Goal: Task Accomplishment & Management: Manage account settings

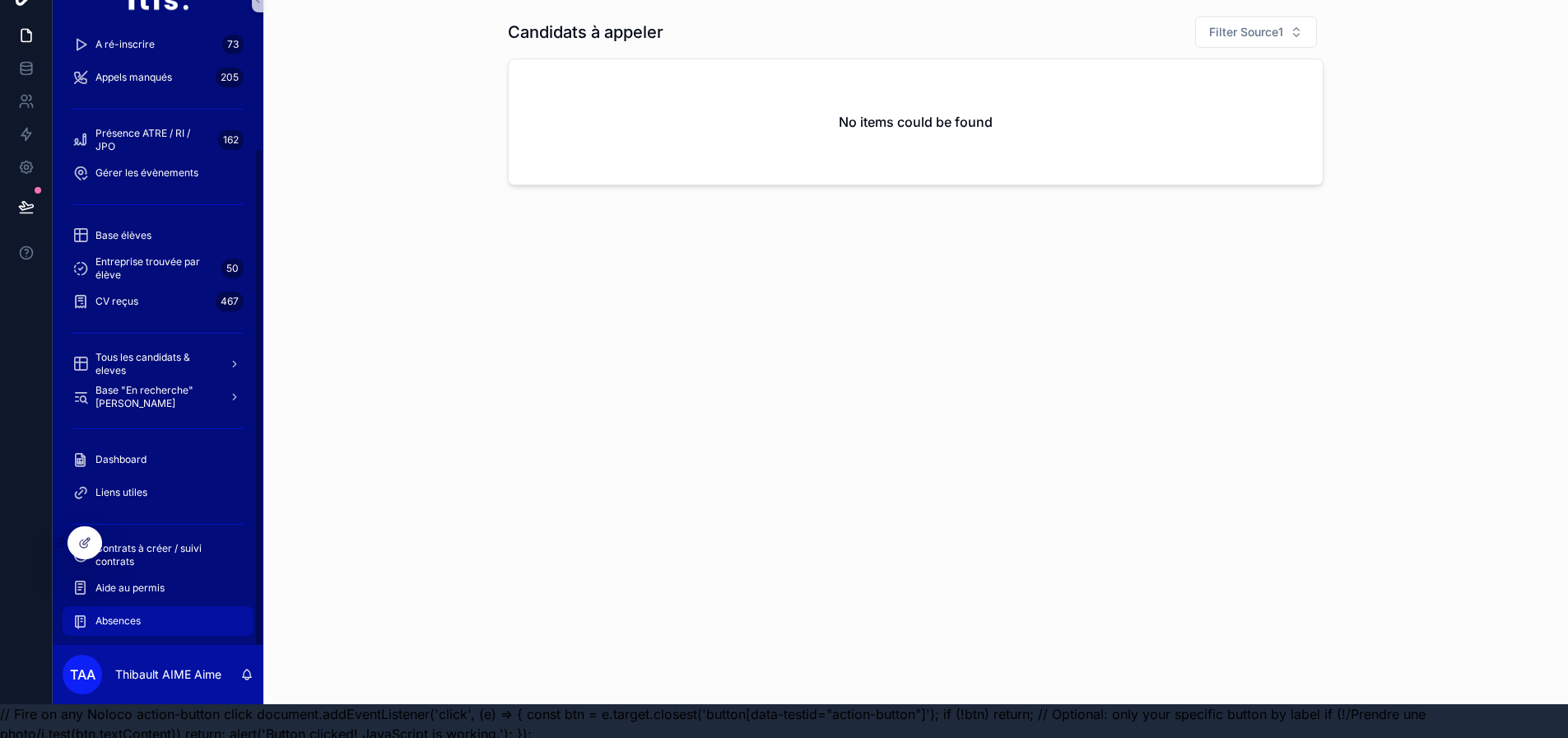
scroll to position [52, 0]
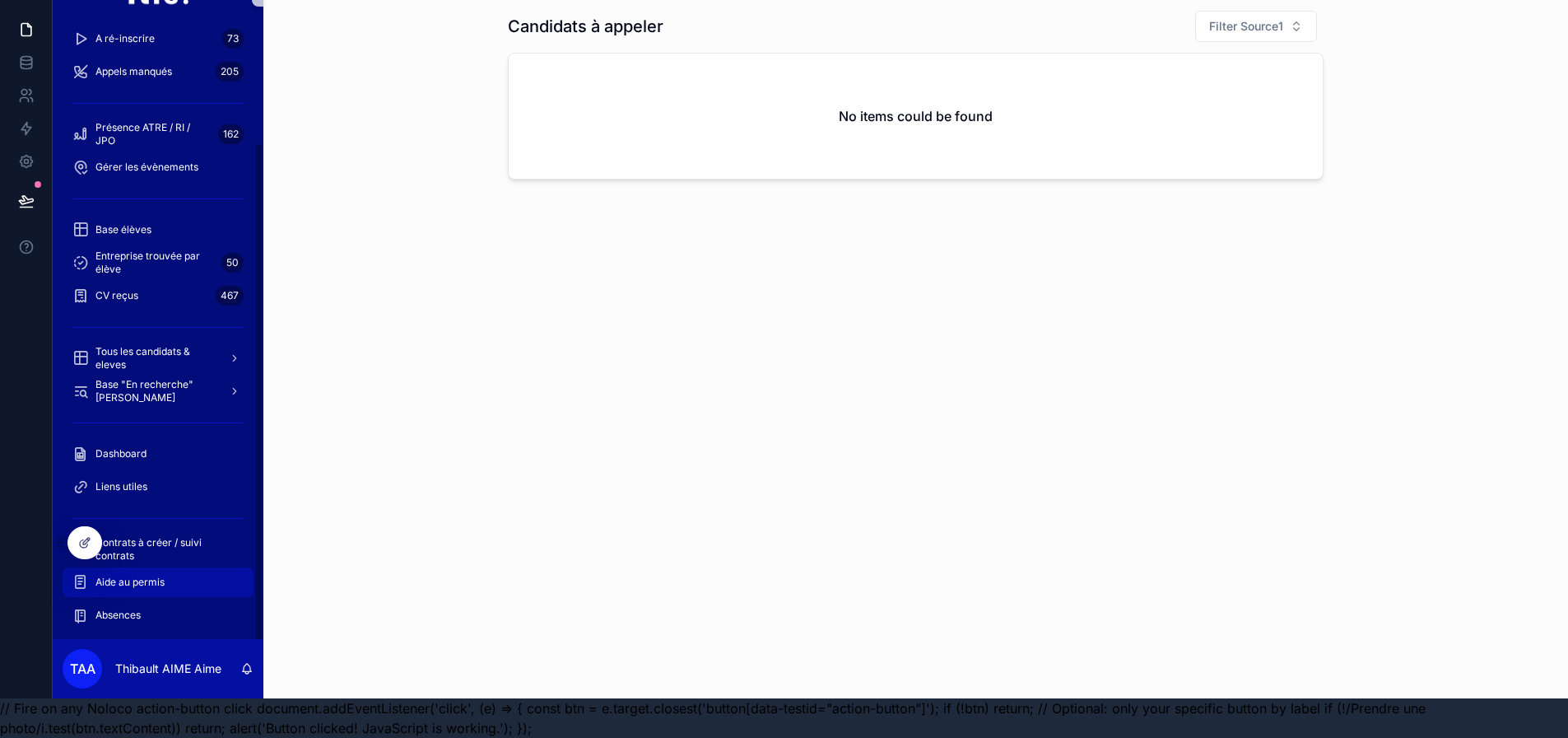
click at [145, 576] on span "Aide au permis" at bounding box center [130, 581] width 69 height 13
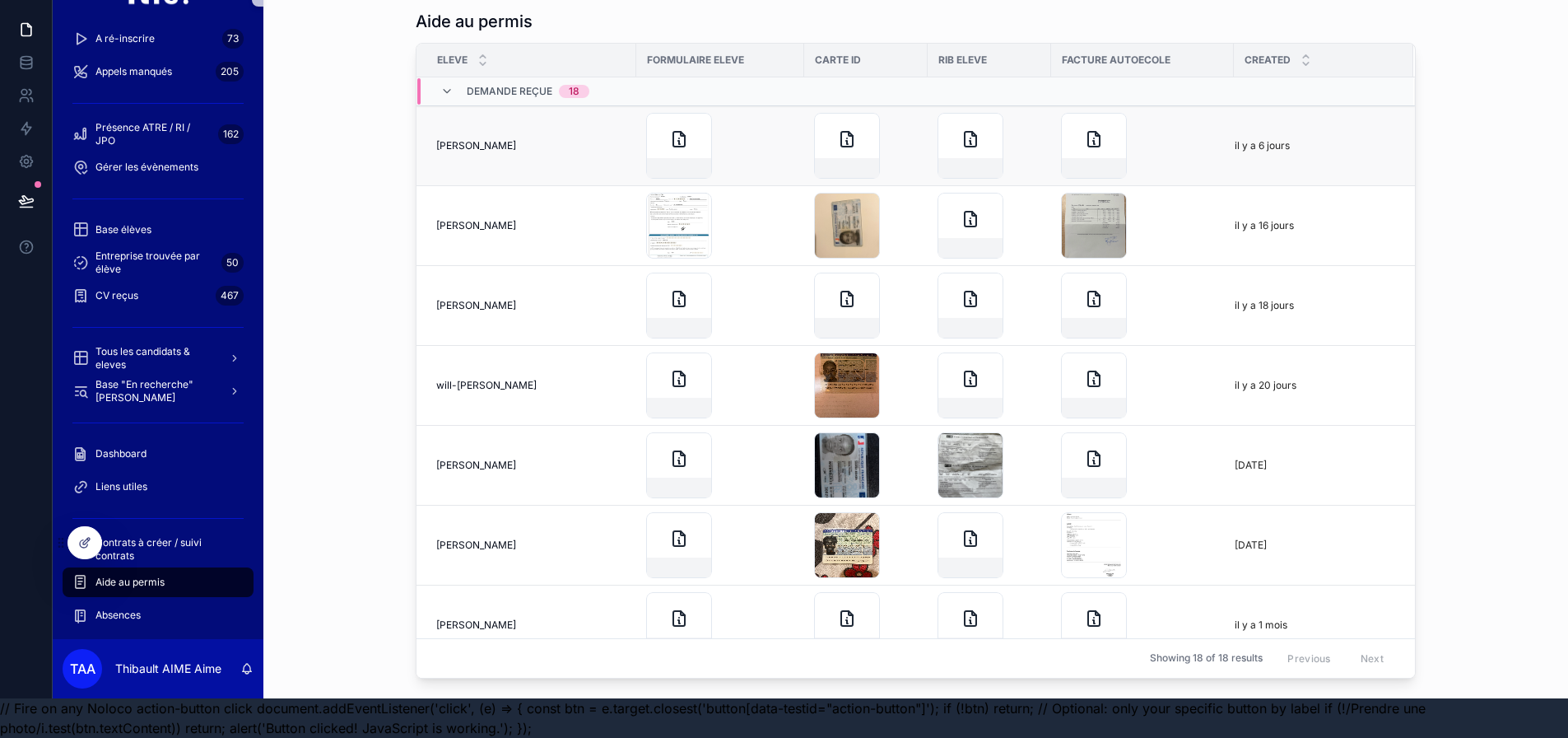
click at [568, 140] on td "[PERSON_NAME] [PERSON_NAME]" at bounding box center [526, 147] width 220 height 80
click at [490, 139] on span "[PERSON_NAME]" at bounding box center [476, 145] width 80 height 13
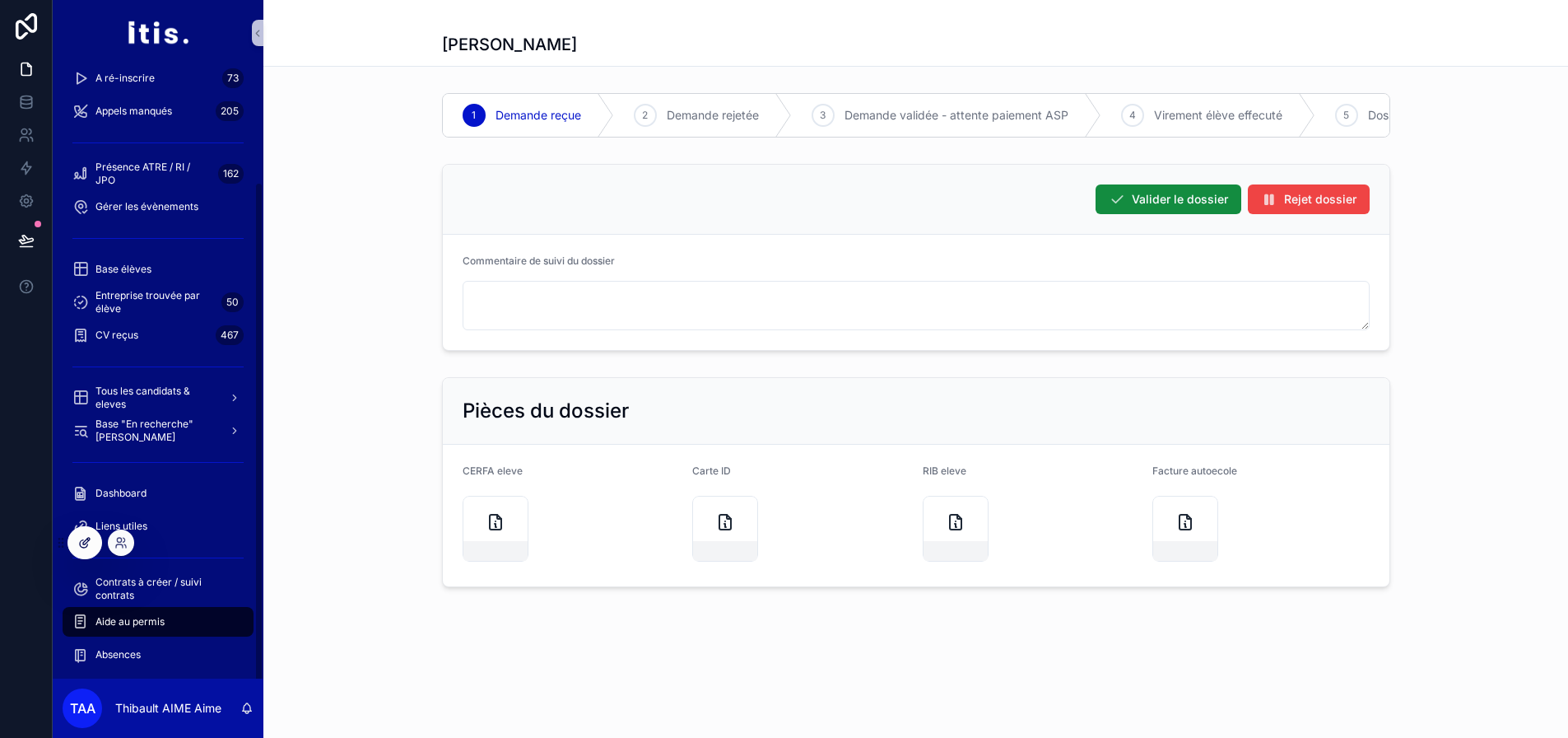
click at [79, 545] on icon at bounding box center [84, 542] width 13 height 13
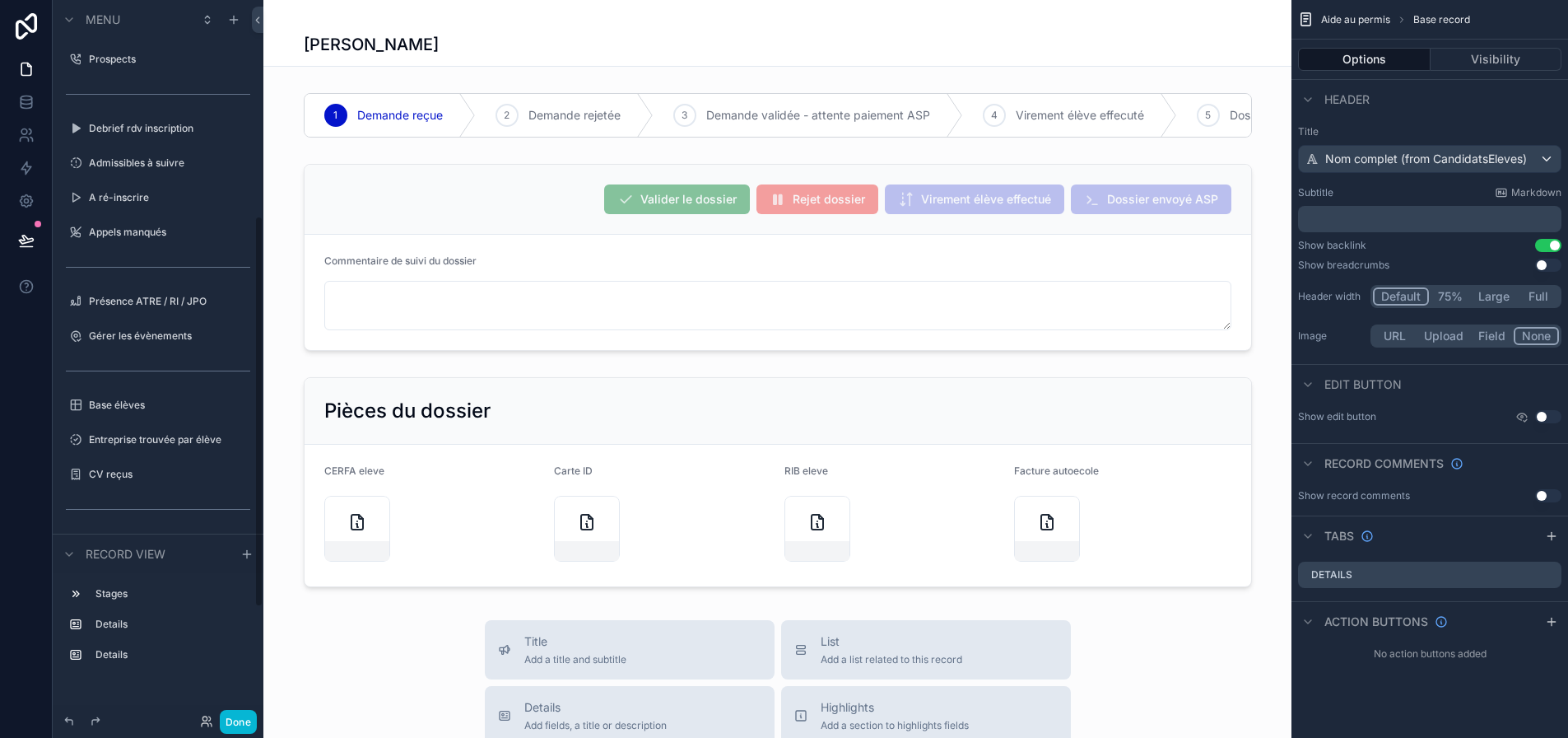
scroll to position [403, 0]
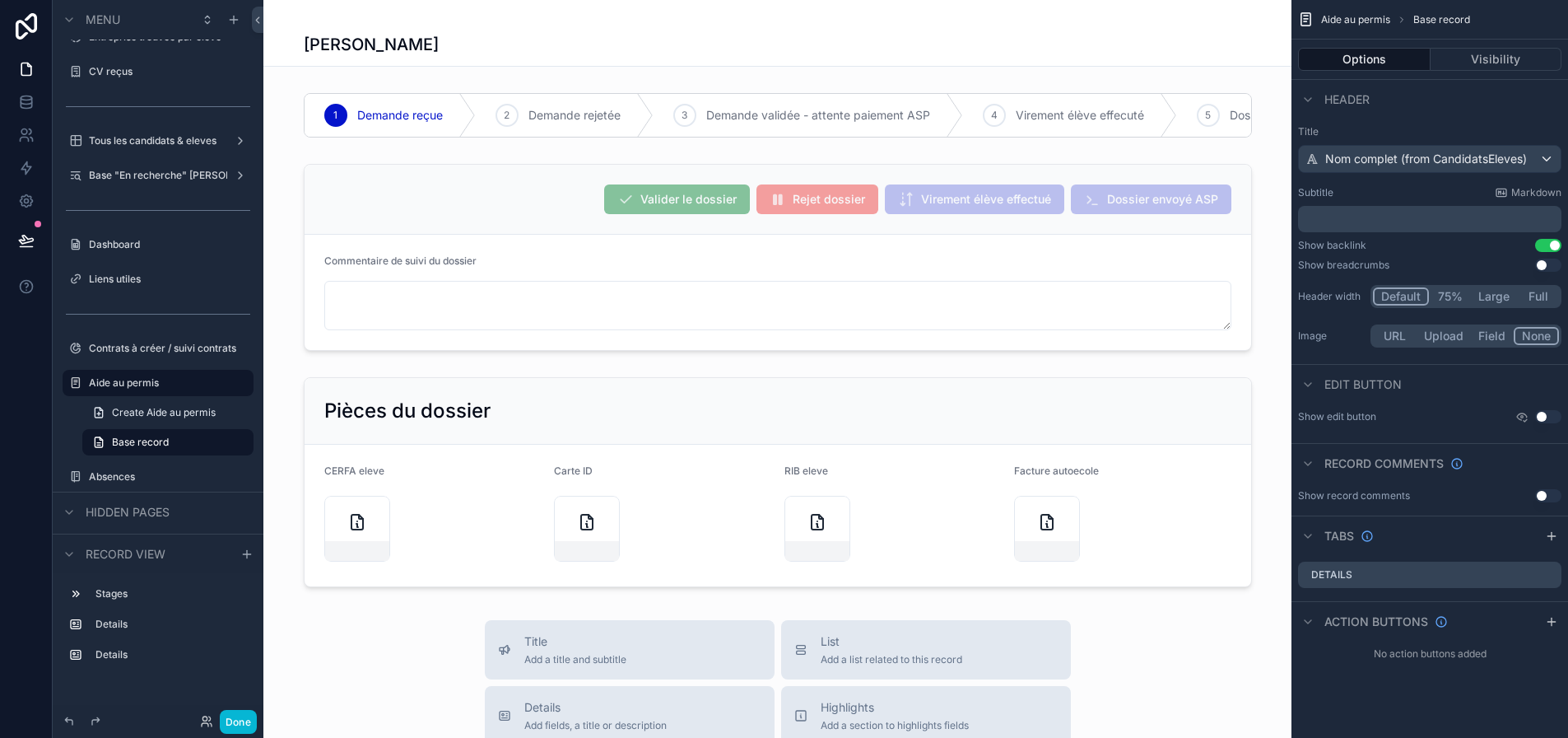
click at [1549, 420] on button "Use setting" at bounding box center [1547, 416] width 26 height 13
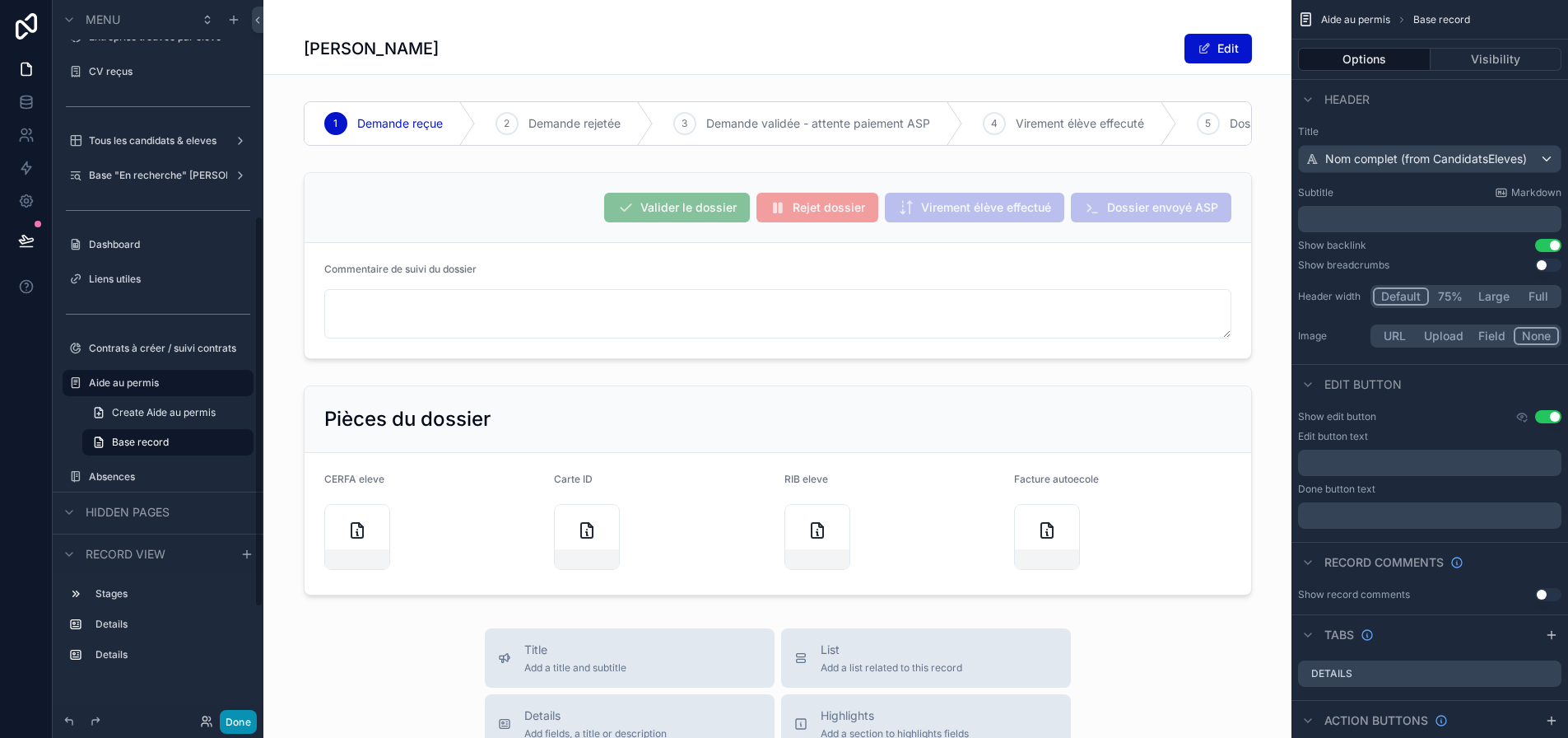
click at [243, 720] on button "Done" at bounding box center [239, 721] width 37 height 23
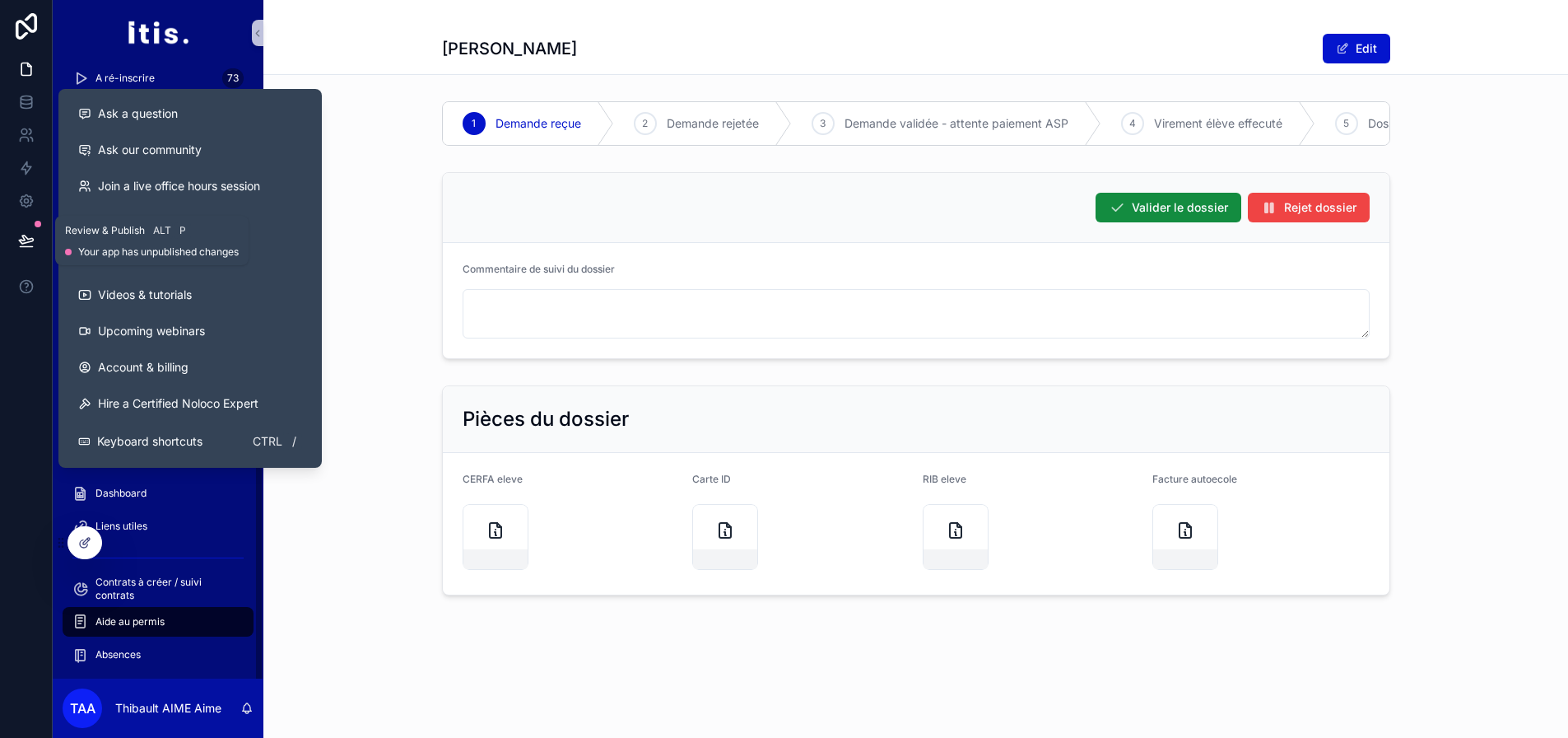
click at [22, 245] on icon at bounding box center [26, 240] width 17 height 17
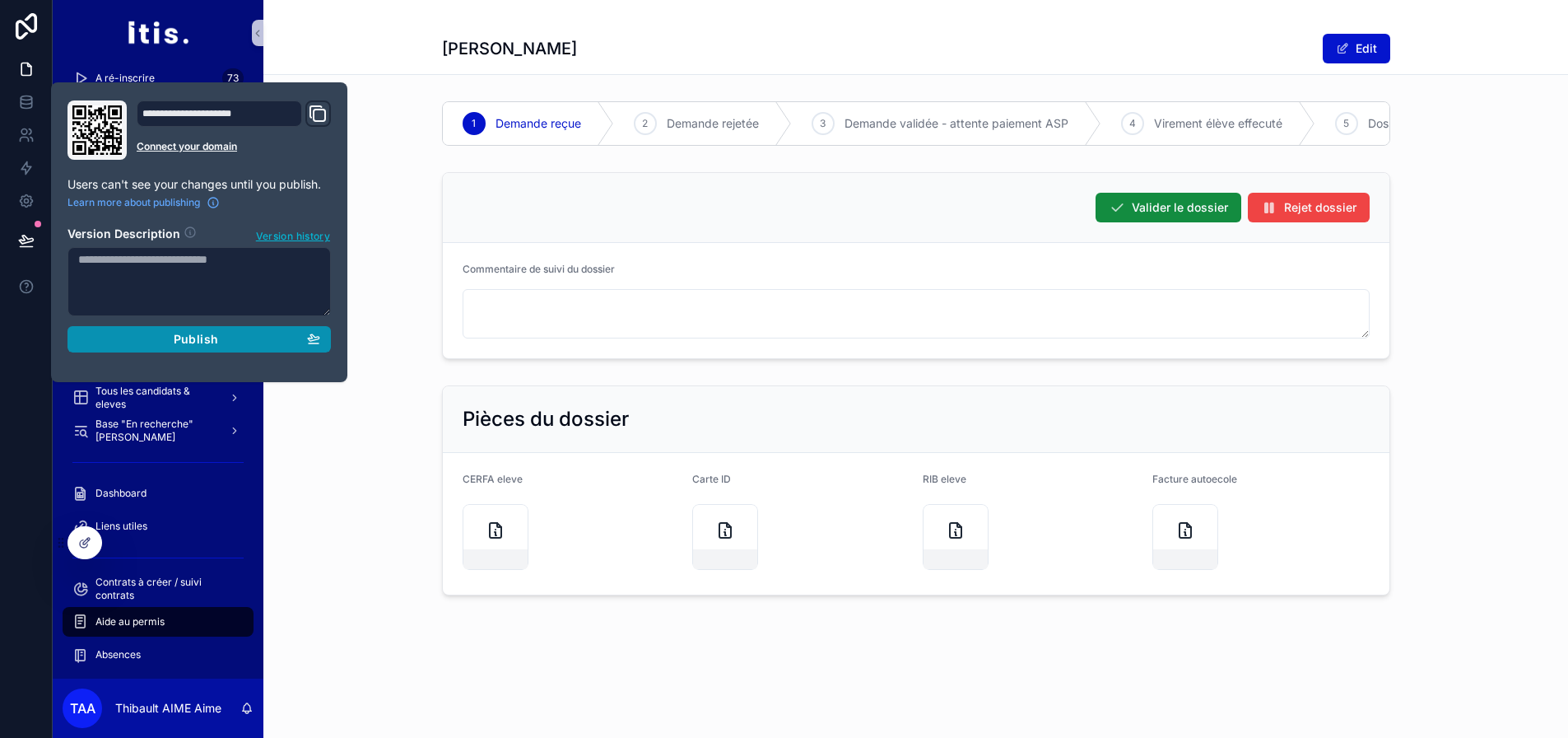
click at [222, 342] on div "Publish" at bounding box center [199, 339] width 242 height 15
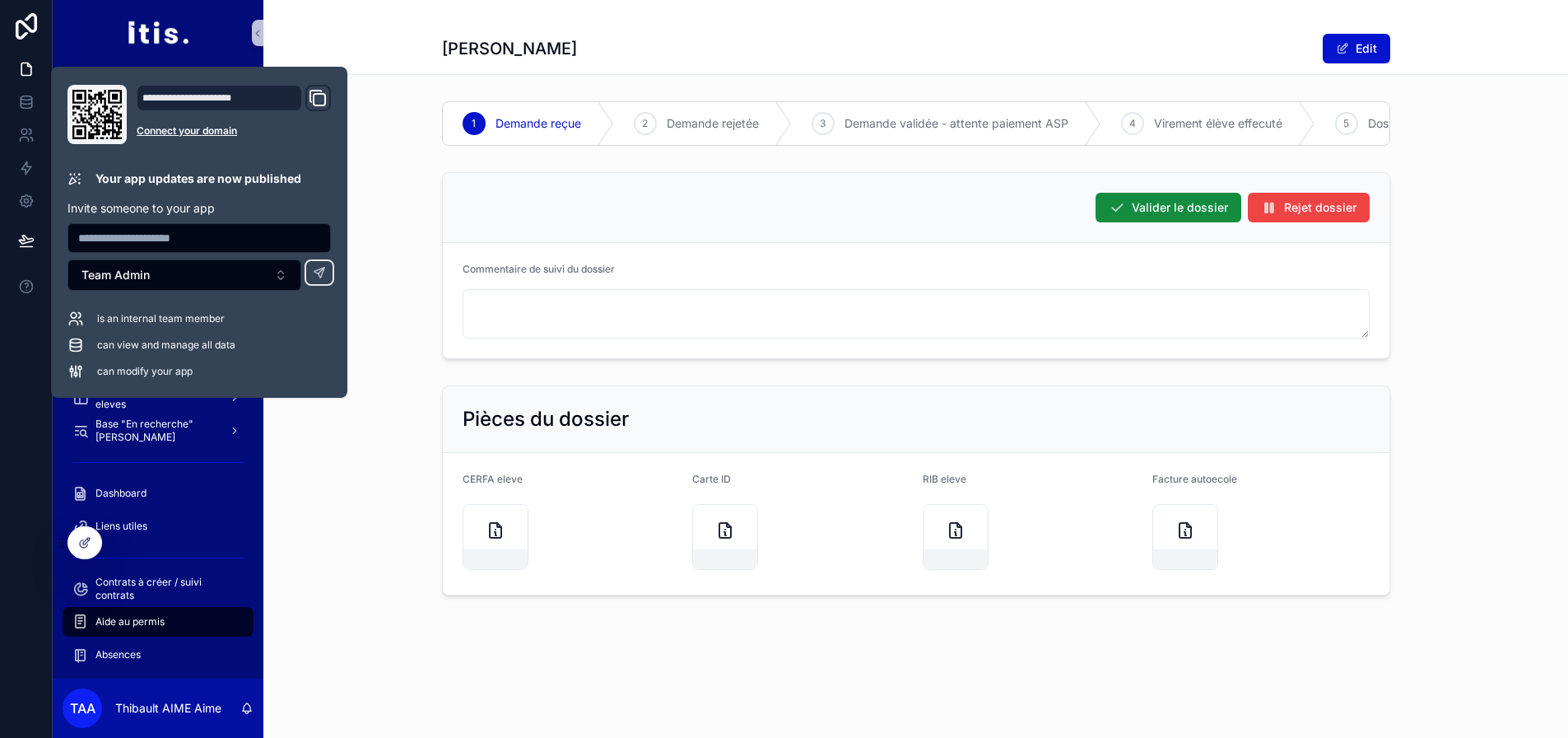
click at [365, 366] on div "[PERSON_NAME] le dossier Rejet dossier Commentaire de suivi du dossier" at bounding box center [916, 265] width 1305 height 200
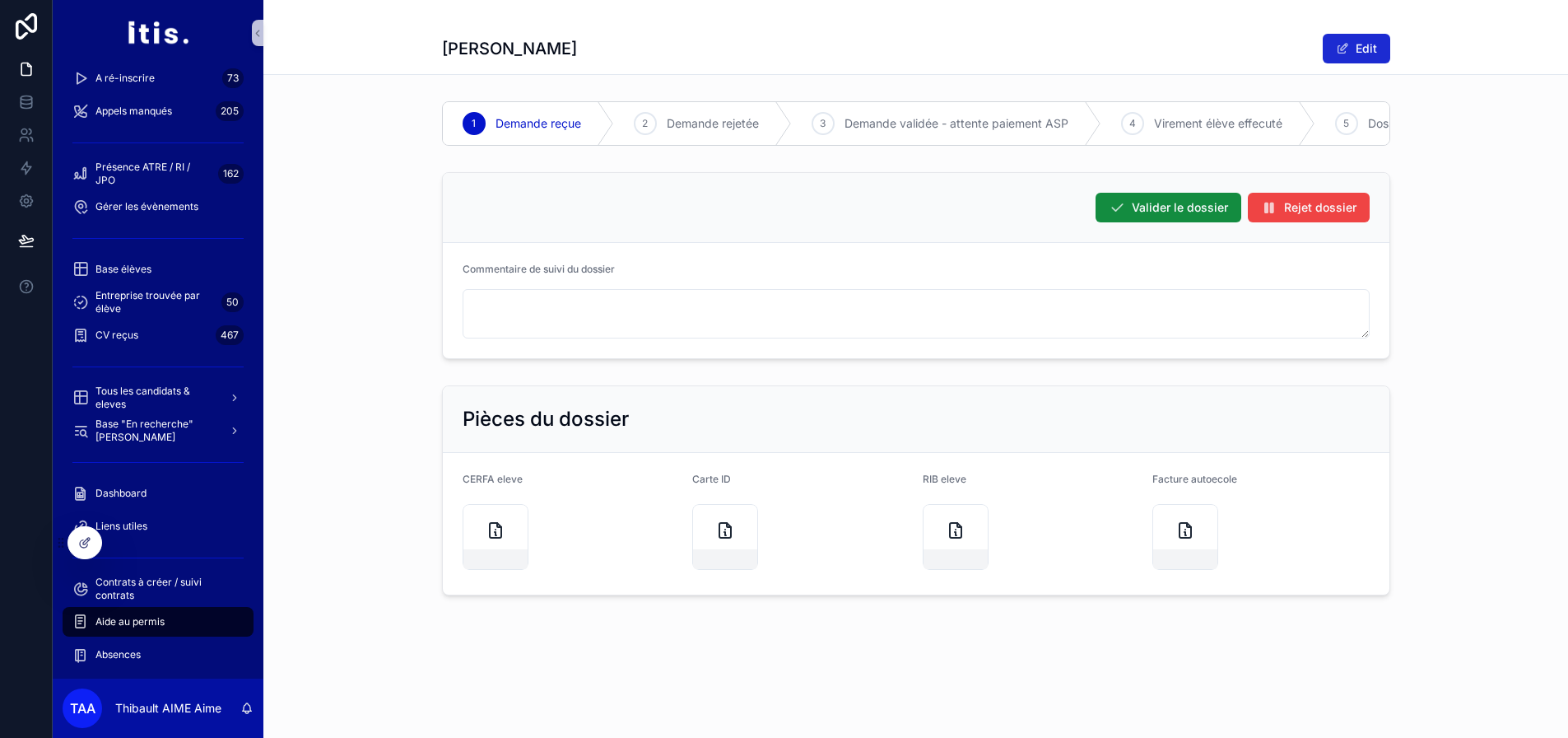
click at [1366, 51] on button "Edit" at bounding box center [1356, 49] width 67 height 29
click at [1364, 41] on button "Done" at bounding box center [1352, 49] width 75 height 29
click at [1472, 182] on div "[PERSON_NAME] le dossier Rejet dossier Commentaire de suivi du dossier" at bounding box center [916, 265] width 1305 height 200
click at [190, 616] on div "Aide au permis" at bounding box center [157, 622] width 171 height 26
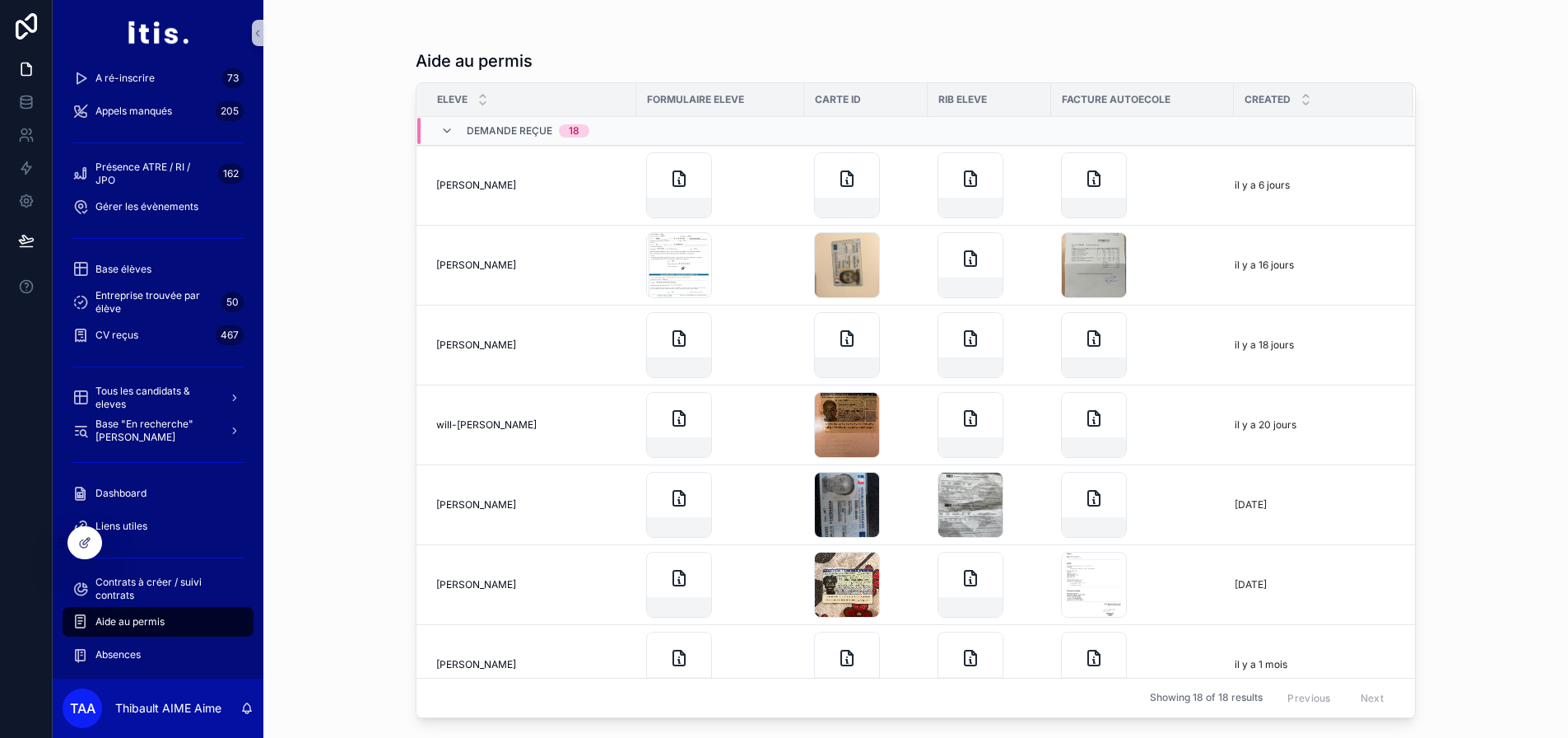
click at [450, 122] on div "Demande reçue 18" at bounding box center [515, 130] width 149 height 26
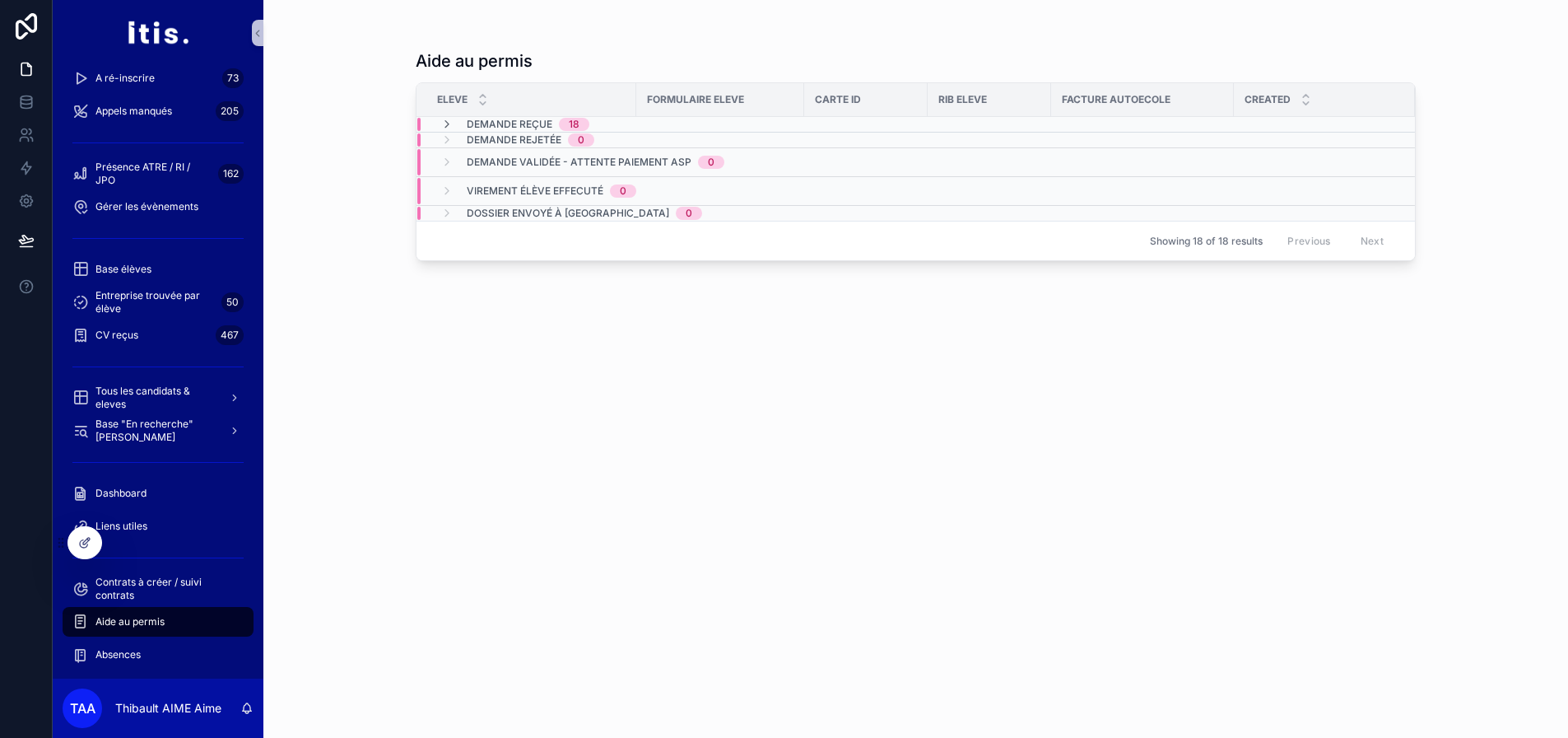
click at [375, 217] on div "Aide au permis Eleve Formulaire eleve Carte ID RIB eleve Facture autoecole Crea…" at bounding box center [916, 369] width 1305 height 738
